Goal: Transaction & Acquisition: Purchase product/service

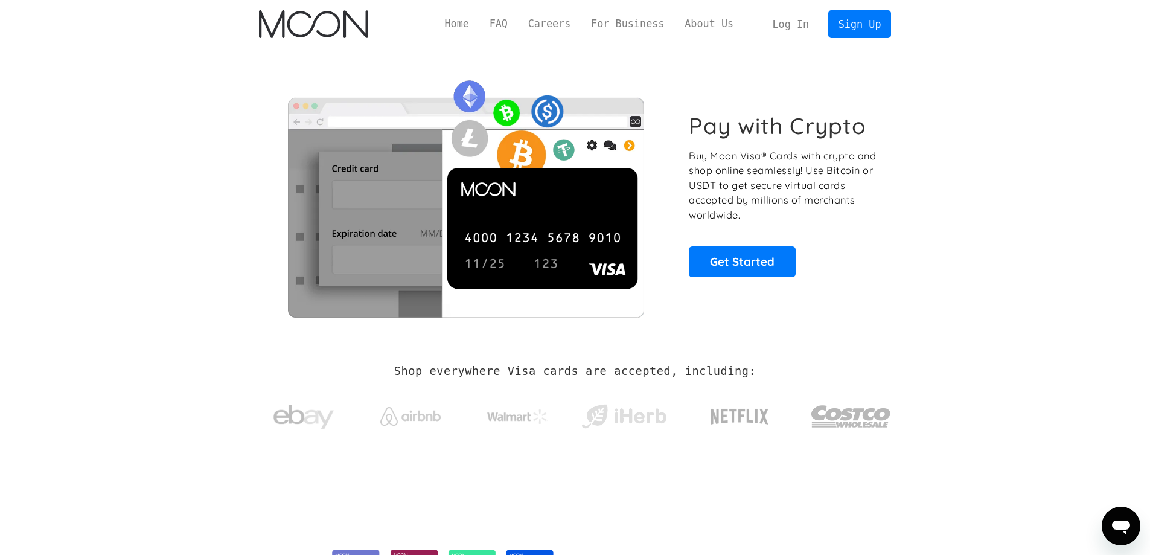
click at [795, 24] on link "Log In" at bounding box center [790, 24] width 57 height 27
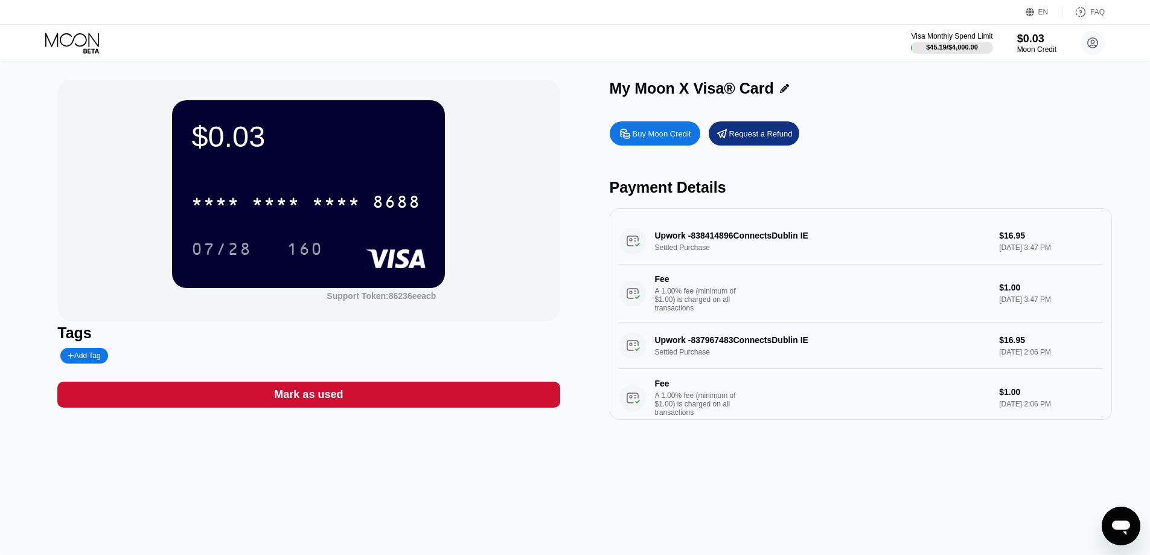
click at [662, 139] on div "Buy Moon Credit" at bounding box center [662, 134] width 59 height 10
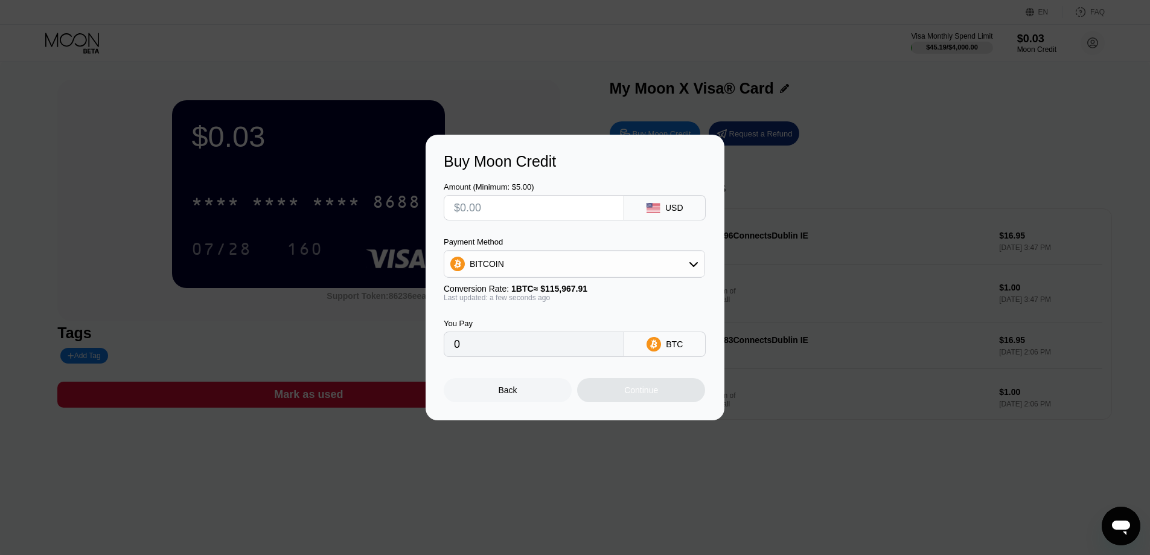
click at [531, 200] on input "text" at bounding box center [534, 208] width 160 height 24
click at [589, 269] on div "BITCOIN" at bounding box center [574, 264] width 260 height 24
drag, startPoint x: 554, startPoint y: 324, endPoint x: 509, endPoint y: 260, distance: 78.0
click at [554, 324] on div "USDT on TRON" at bounding box center [582, 324] width 228 height 10
type input "0.00"
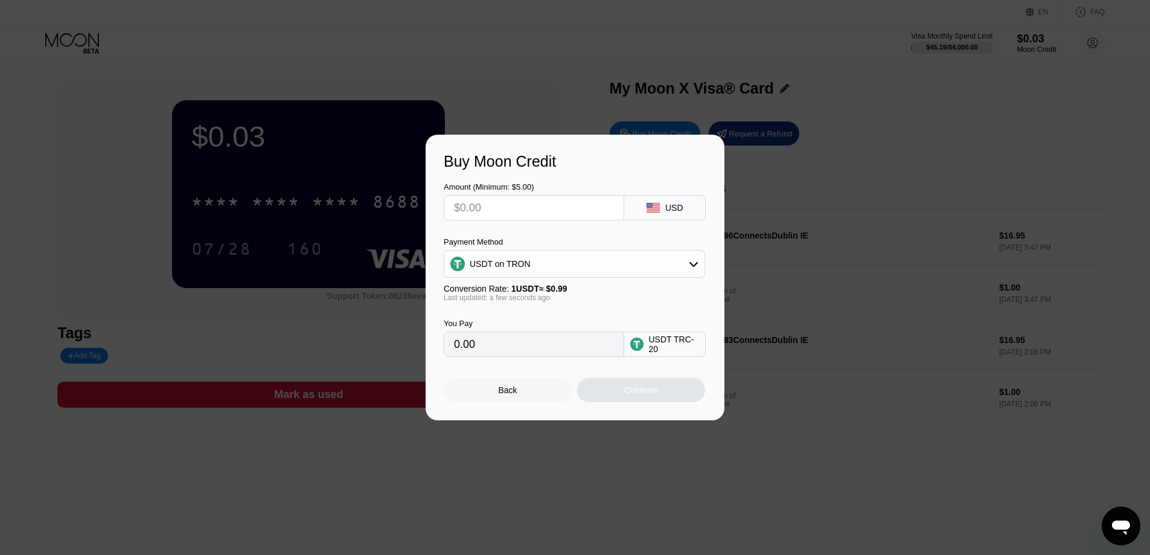
click at [512, 204] on input "text" at bounding box center [534, 208] width 160 height 24
type input "$1"
type input "1.01"
type input "$17"
type input "17.17"
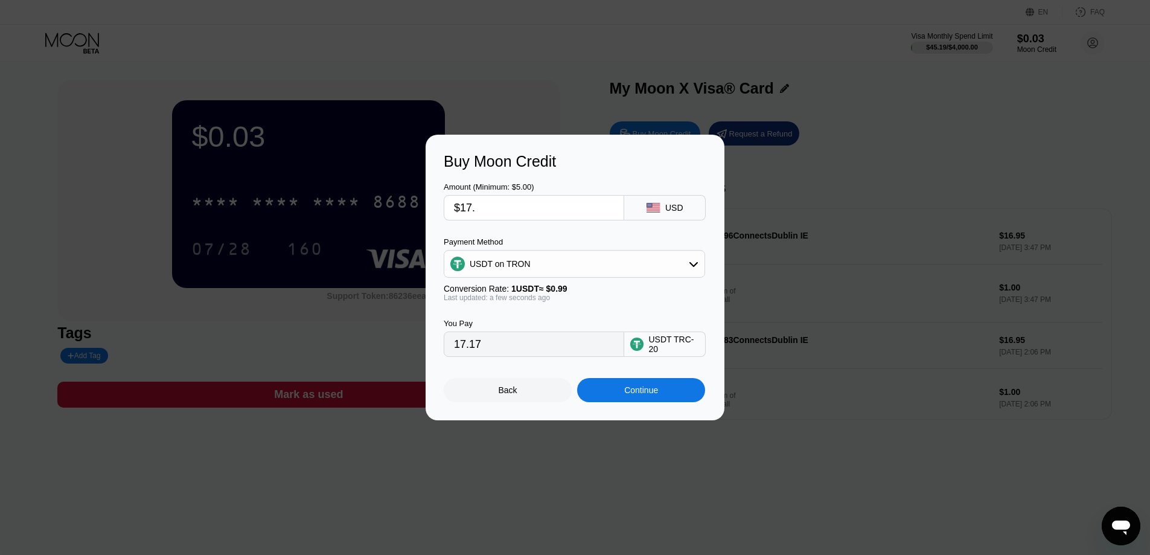
type input "$17.5"
type input "17.68"
type input "$17."
type input "17.17"
type input "$17.9"
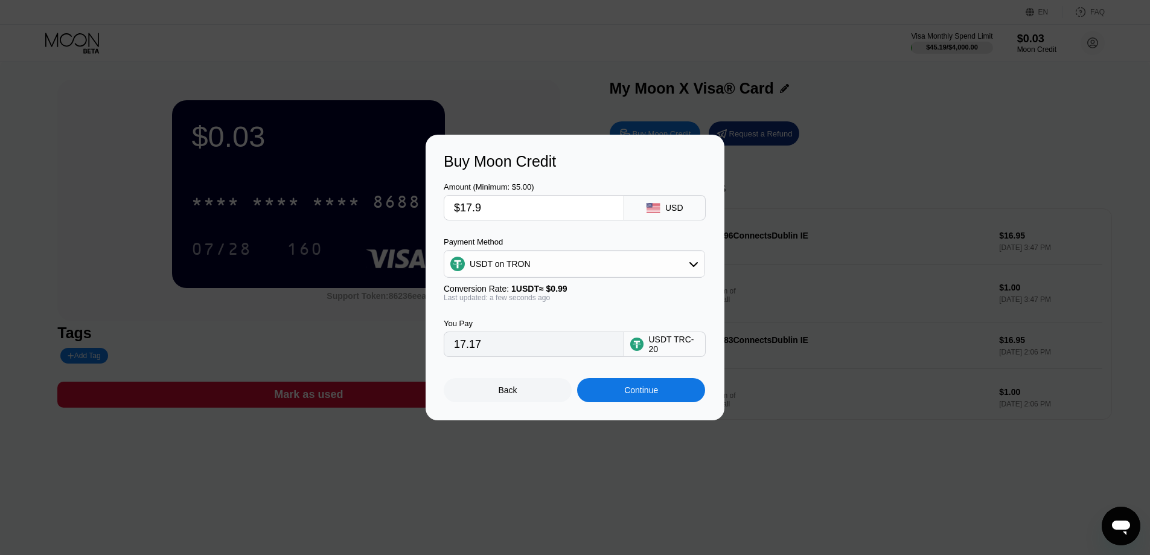
type input "18.08"
type input "$17.95"
type input "18.13"
type input "$17.95"
click at [681, 394] on div "Continue" at bounding box center [641, 390] width 128 height 24
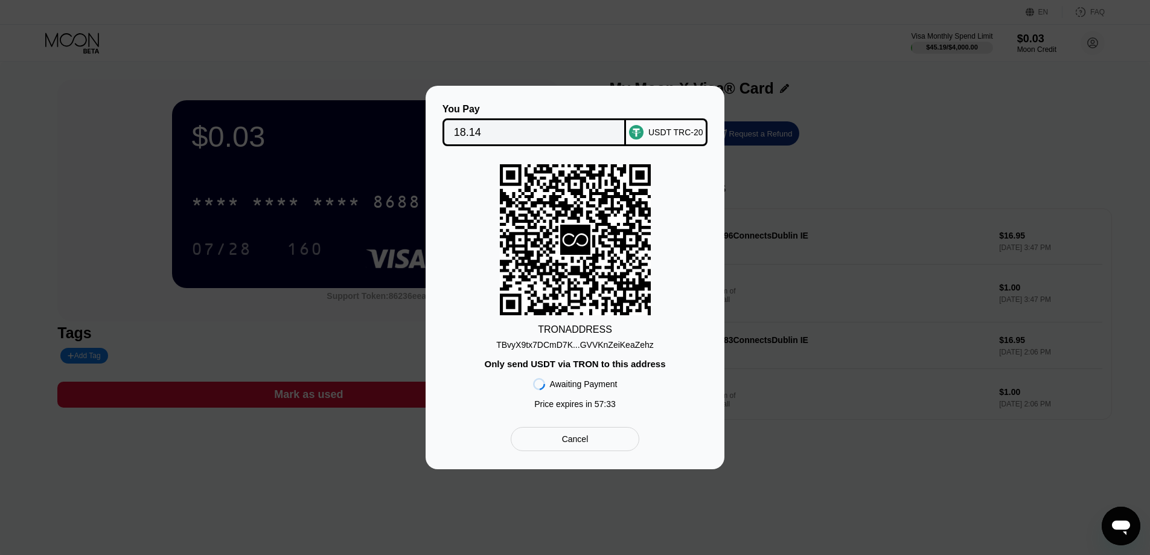
click at [607, 345] on div "TBvyX9tx7DCmD7K...GVVKnZeiKeaZehz" at bounding box center [575, 345] width 158 height 10
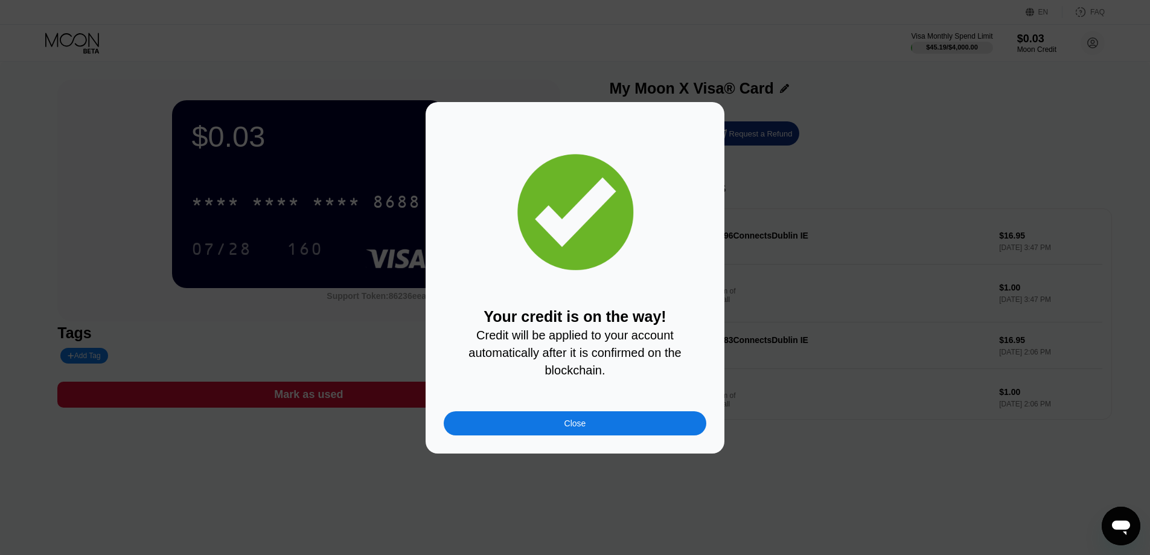
click at [579, 413] on div "Your credit is on the way! Credit will be applied to your account automatically…" at bounding box center [575, 277] width 263 height 315
click at [576, 427] on div "Close" at bounding box center [575, 423] width 22 height 10
